Goal: Transaction & Acquisition: Subscribe to service/newsletter

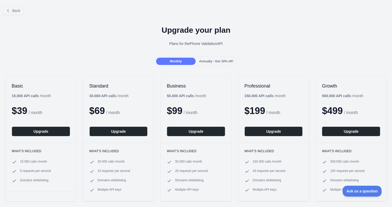
click at [214, 61] on span "Annually - Get 10% off!" at bounding box center [216, 61] width 34 height 4
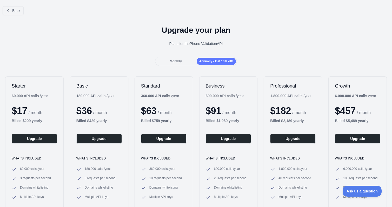
click at [179, 61] on span "Monthly" at bounding box center [176, 61] width 12 height 4
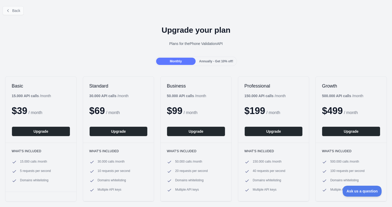
click at [12, 12] on span "Back" at bounding box center [16, 11] width 8 height 4
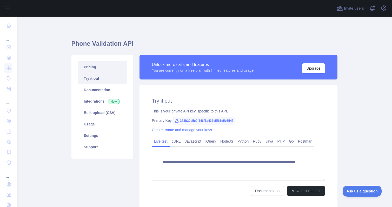
click at [99, 68] on link "Pricing" at bounding box center [102, 66] width 49 height 11
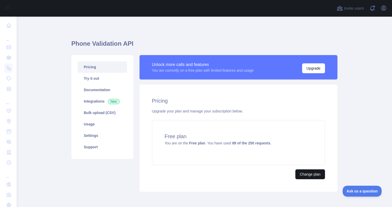
click at [304, 175] on button "Change plan" at bounding box center [309, 174] width 29 height 10
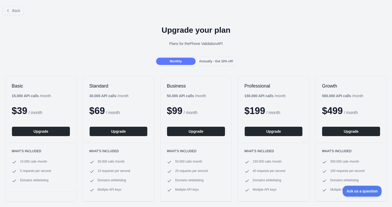
click at [207, 61] on span "Annually - Get 10% off!" at bounding box center [216, 61] width 34 height 4
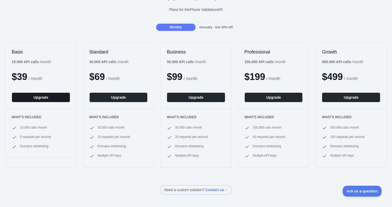
scroll to position [33, 0]
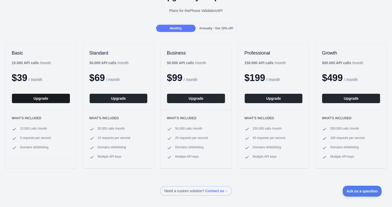
click at [52, 98] on button "Upgrade" at bounding box center [41, 98] width 58 height 10
